Goal: Task Accomplishment & Management: Manage account settings

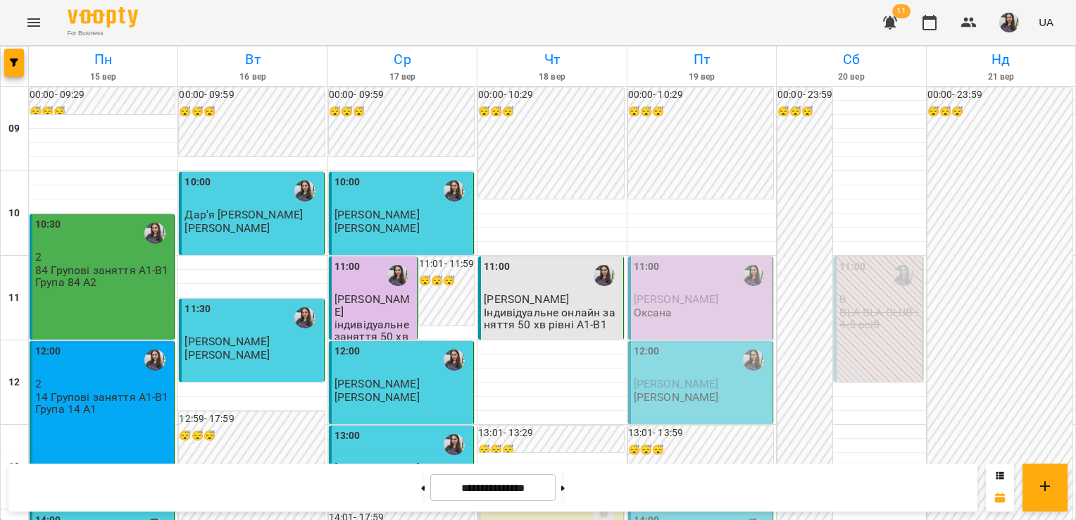
click at [638, 318] on div "11:00 [PERSON_NAME] [PERSON_NAME]" at bounding box center [700, 297] width 145 height 83
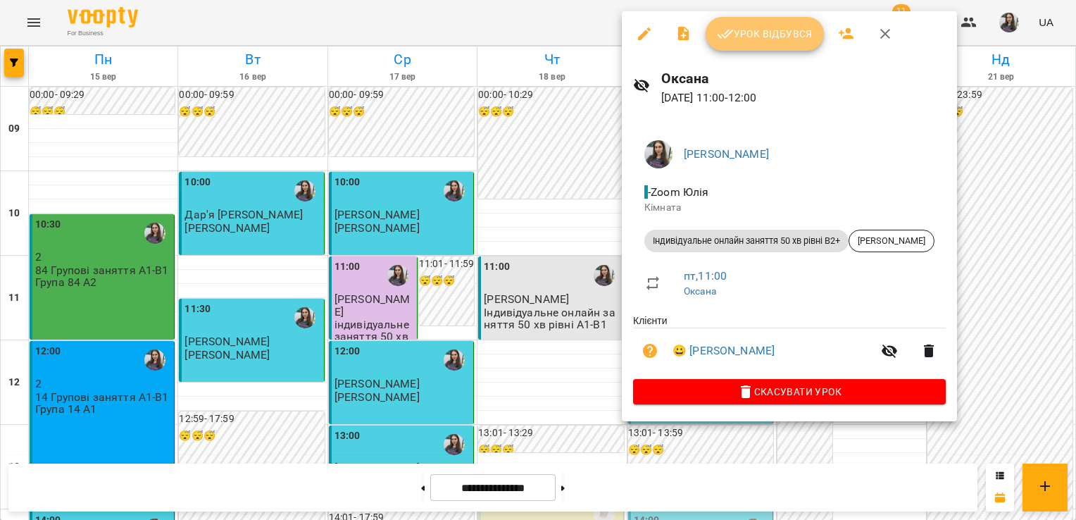
click at [769, 27] on span "Урок відбувся" at bounding box center [765, 33] width 96 height 17
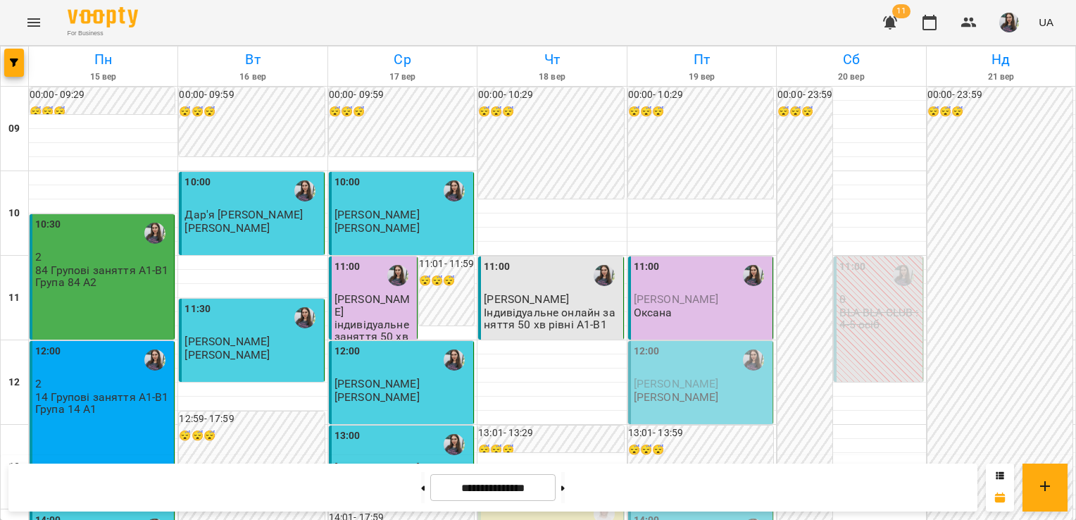
click at [689, 357] on div "12:00" at bounding box center [702, 360] width 136 height 32
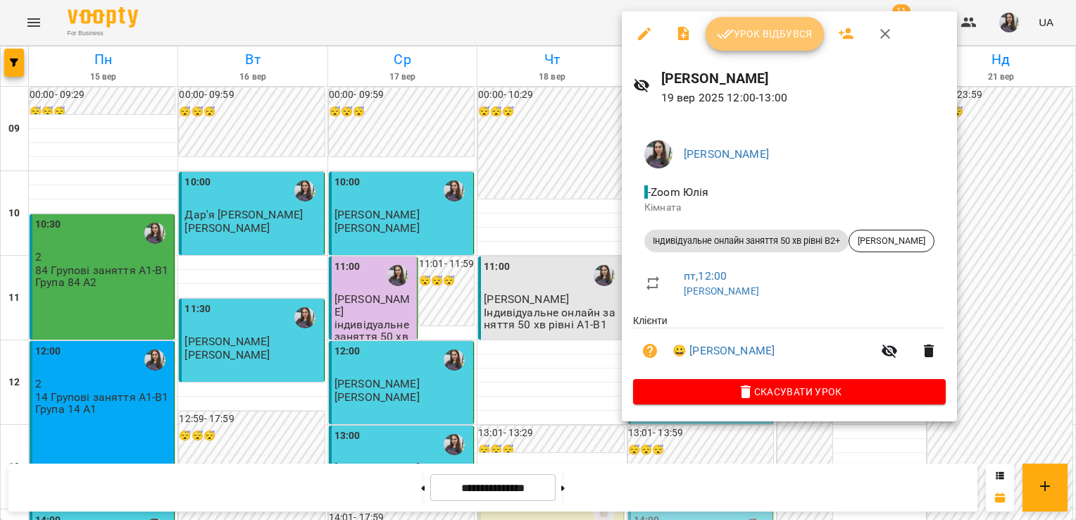
click at [733, 42] on button "Урок відбувся" at bounding box center [765, 34] width 118 height 34
